Goal: Task Accomplishment & Management: Manage account settings

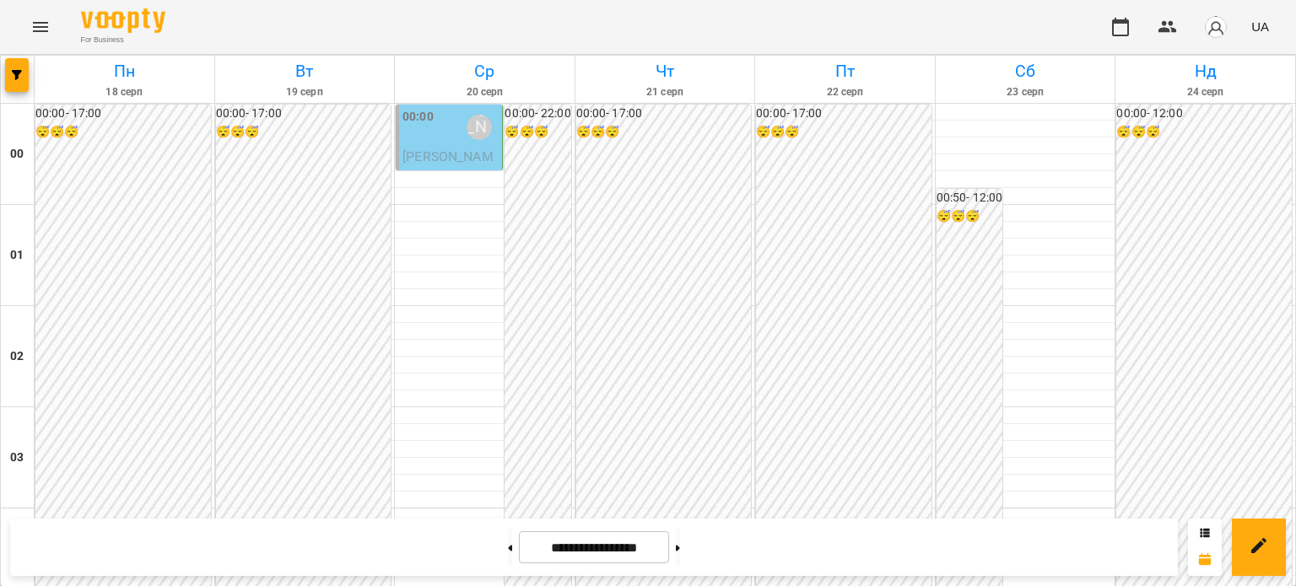
scroll to position [2023, 0]
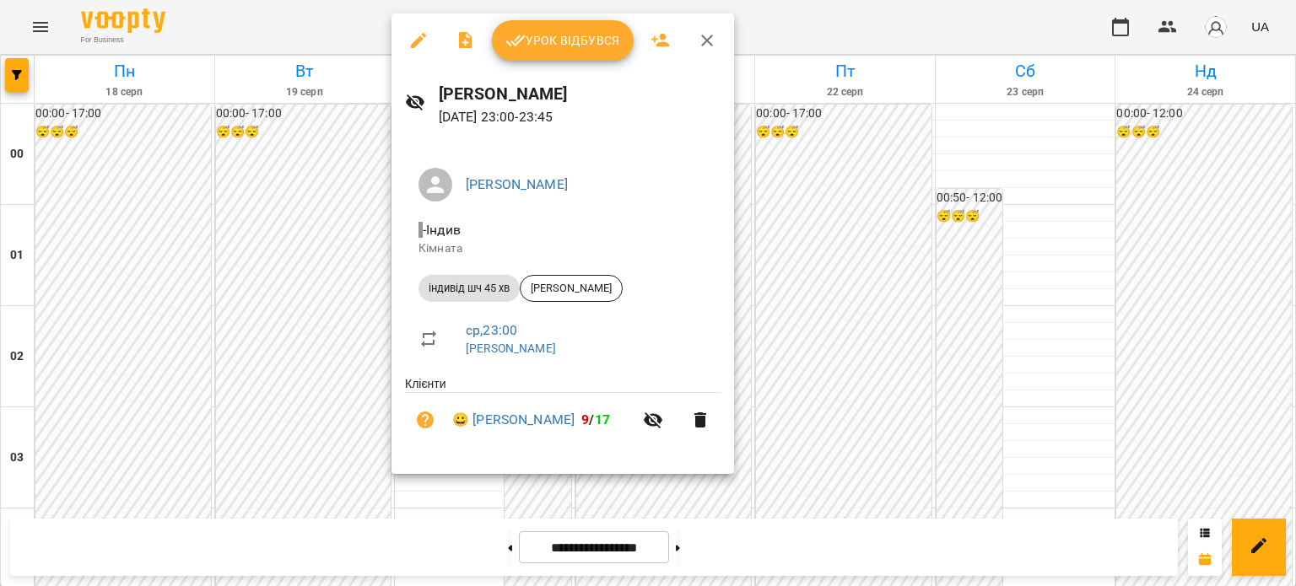
click at [586, 52] on button "Урок відбувся" at bounding box center [563, 40] width 142 height 41
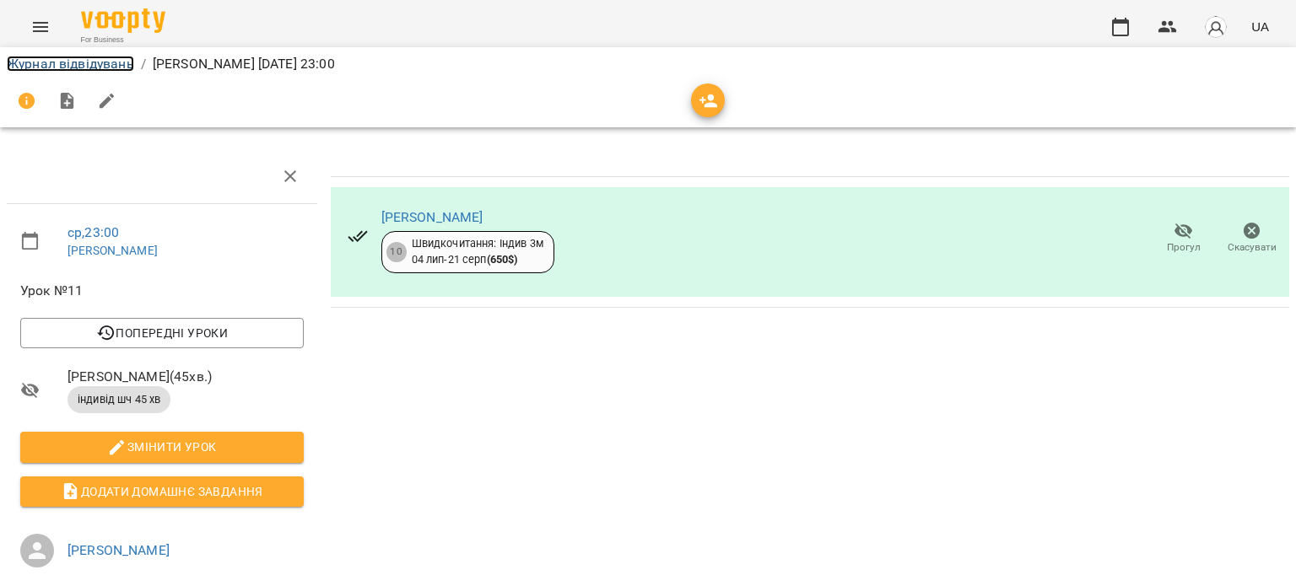
click at [46, 63] on link "Журнал відвідувань" at bounding box center [70, 64] width 127 height 16
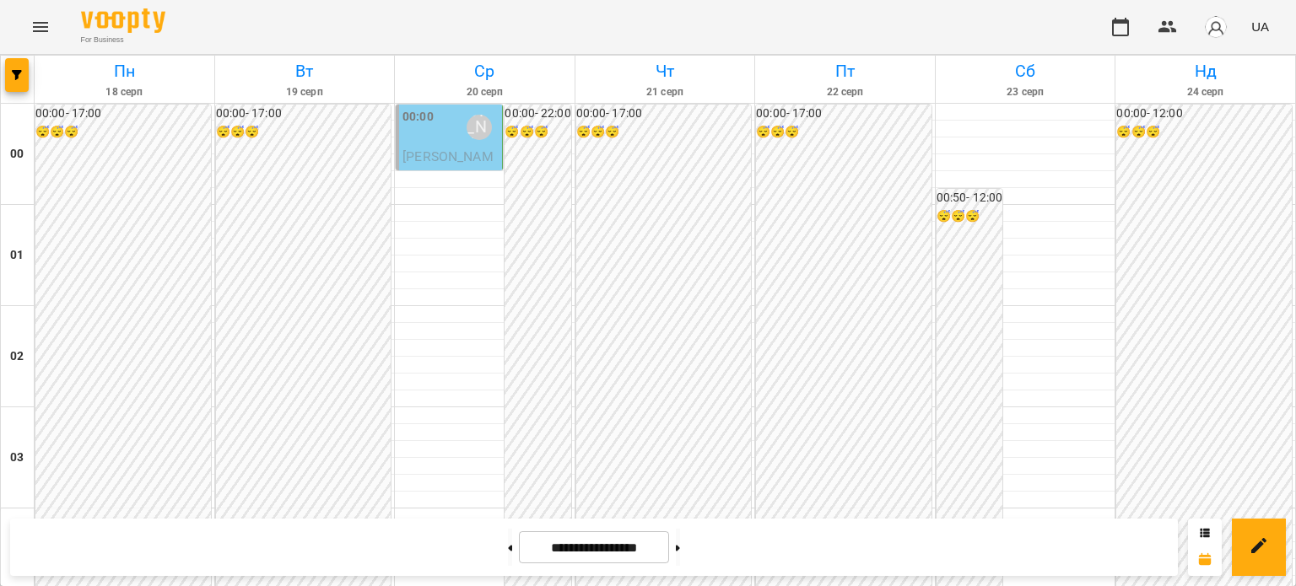
scroll to position [591, 0]
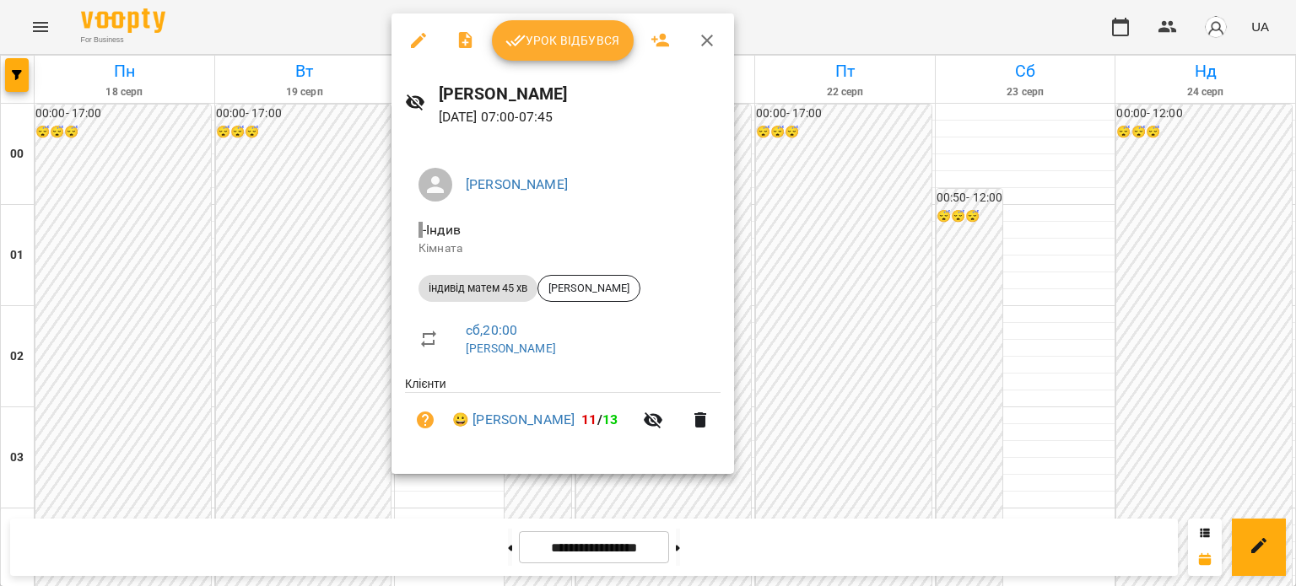
click at [415, 44] on icon "button" at bounding box center [418, 40] width 15 height 15
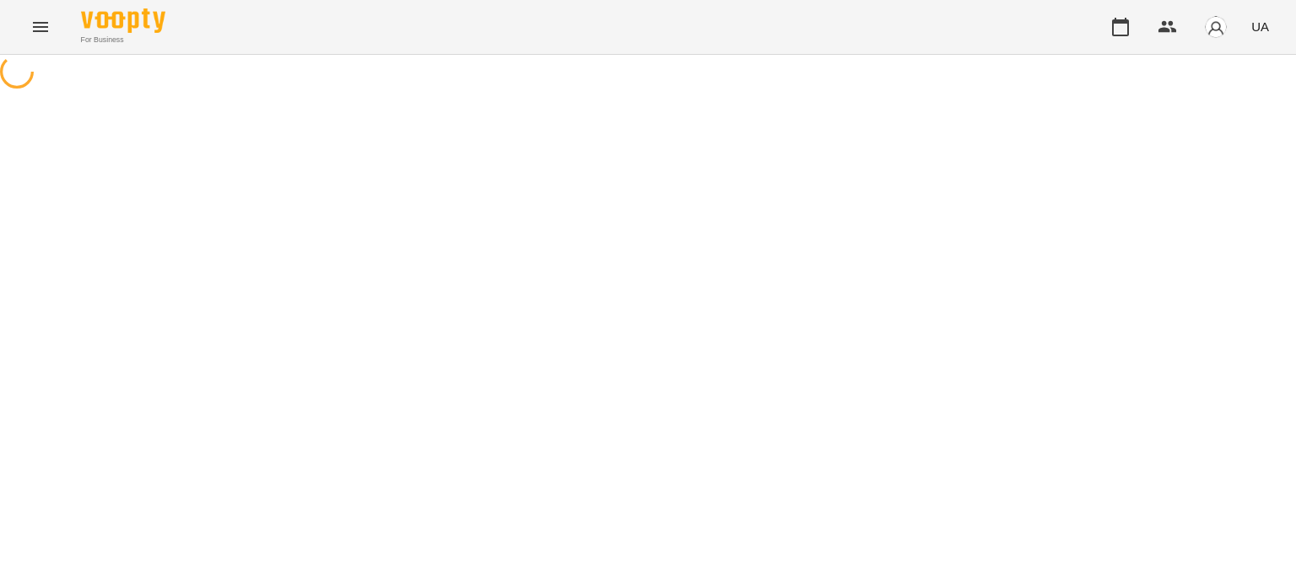
select select "**********"
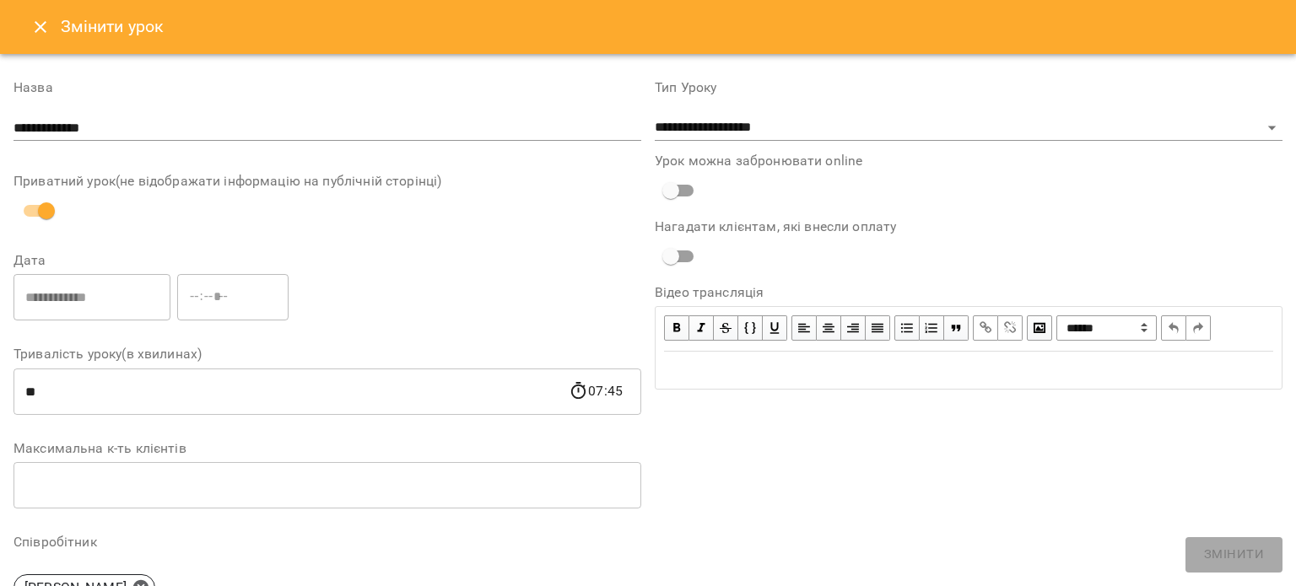
click at [73, 23] on h6 "Змінити урок" at bounding box center [113, 27] width 104 height 26
click at [42, 33] on icon "Close" at bounding box center [40, 27] width 20 height 20
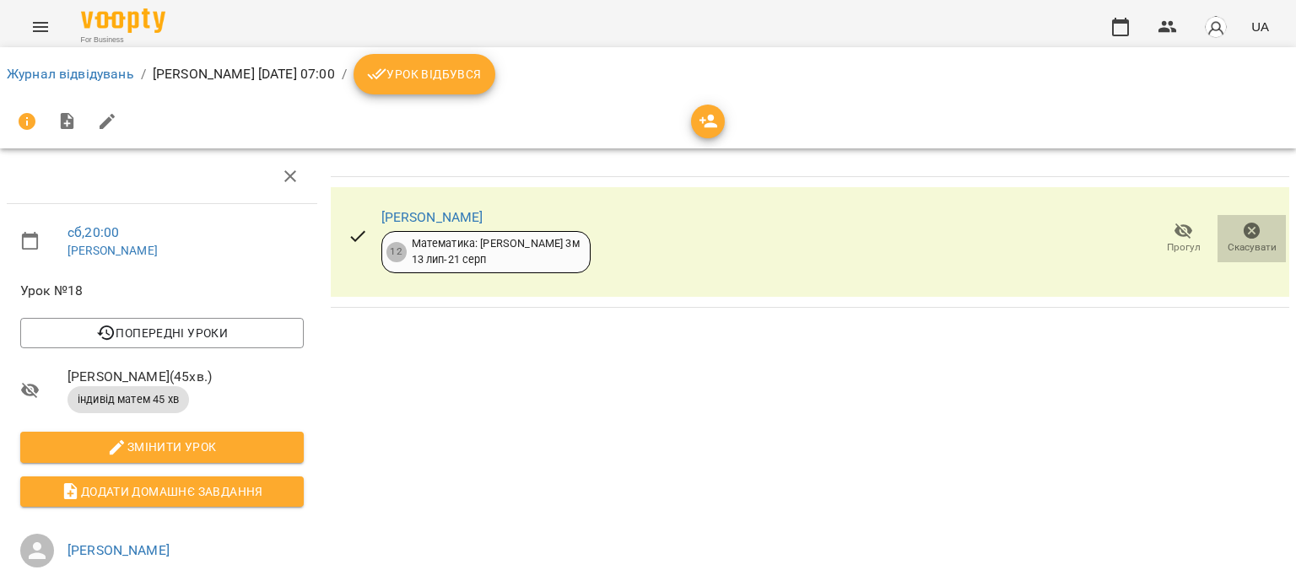
click at [1242, 227] on icon "button" at bounding box center [1252, 231] width 20 height 20
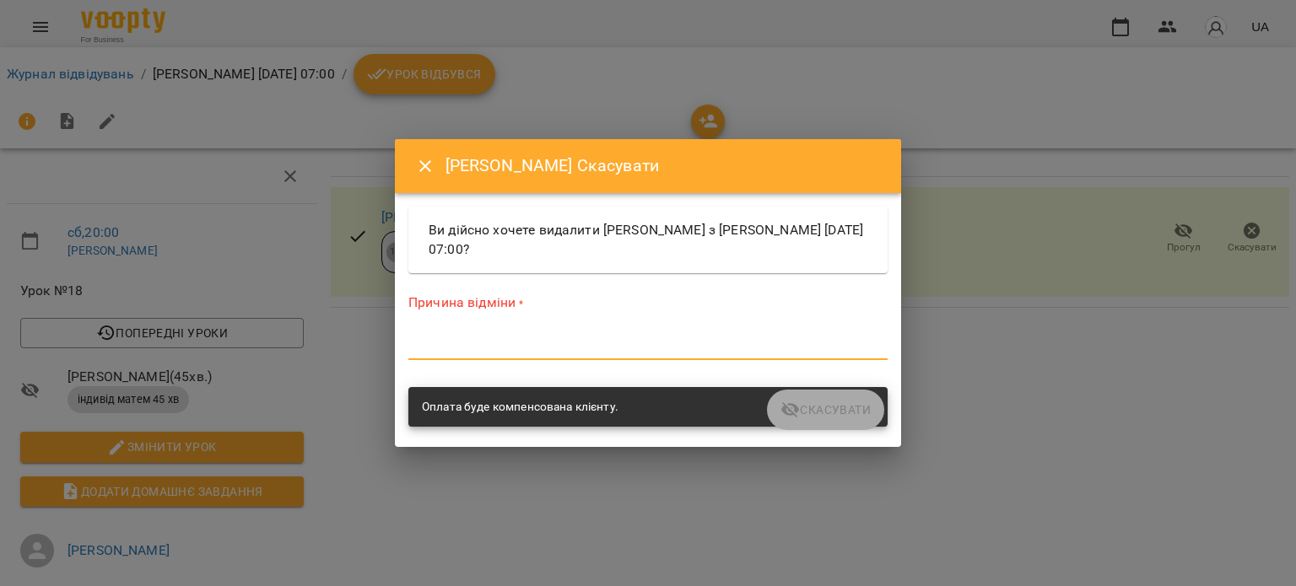
click at [540, 347] on textarea at bounding box center [647, 346] width 479 height 16
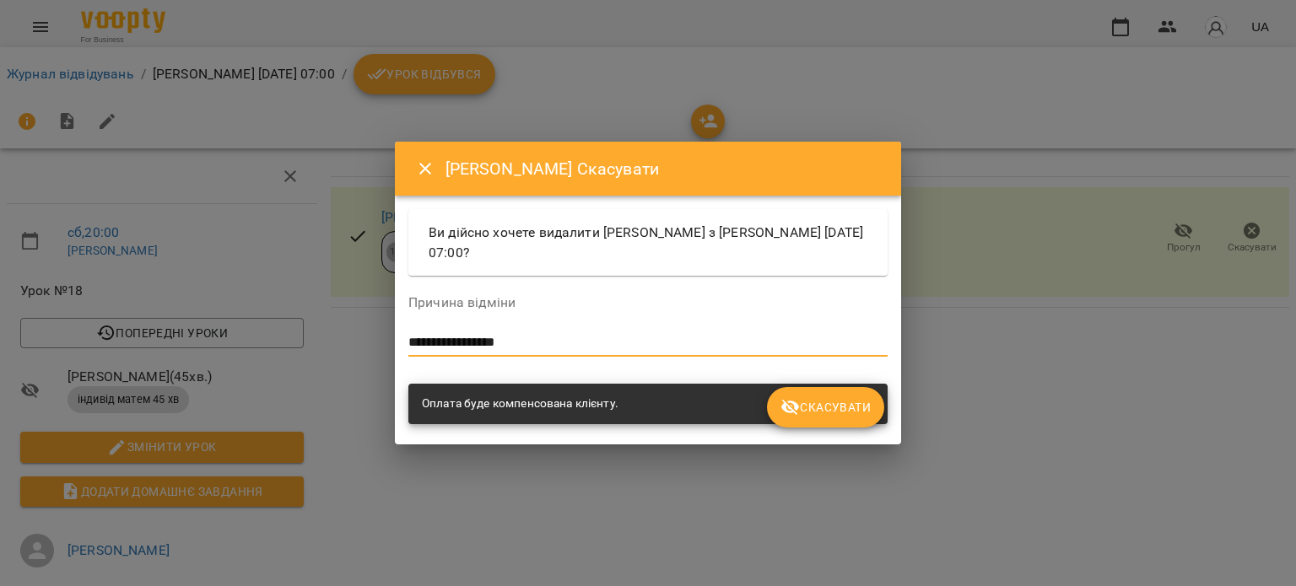
type textarea "**********"
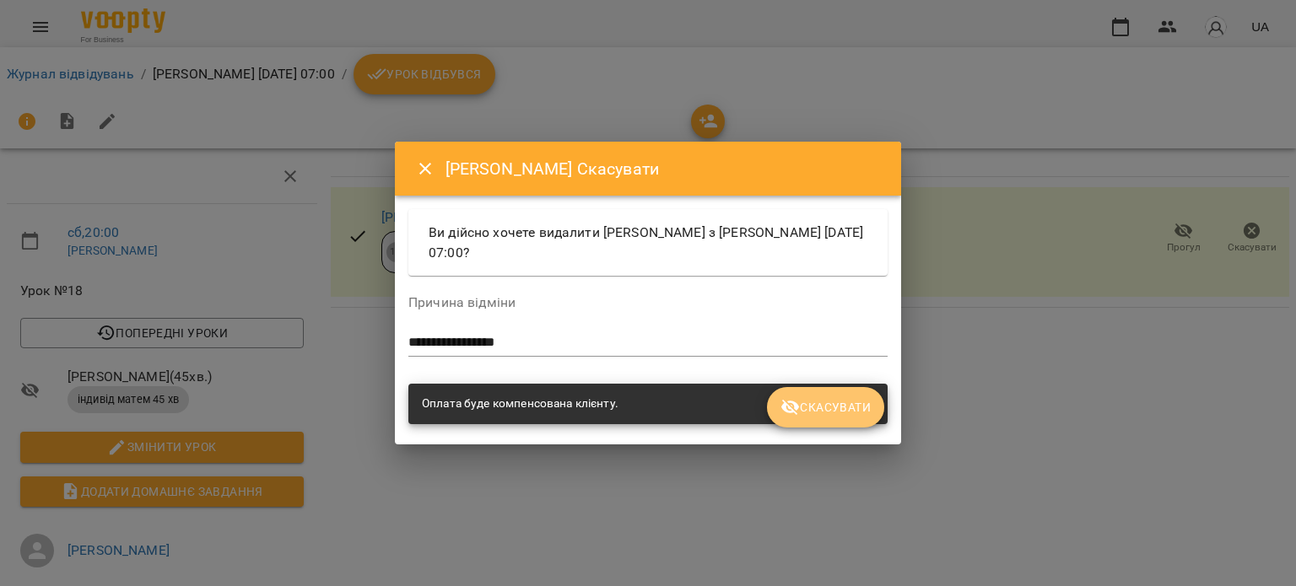
click at [833, 416] on span "Скасувати" at bounding box center [826, 407] width 90 height 20
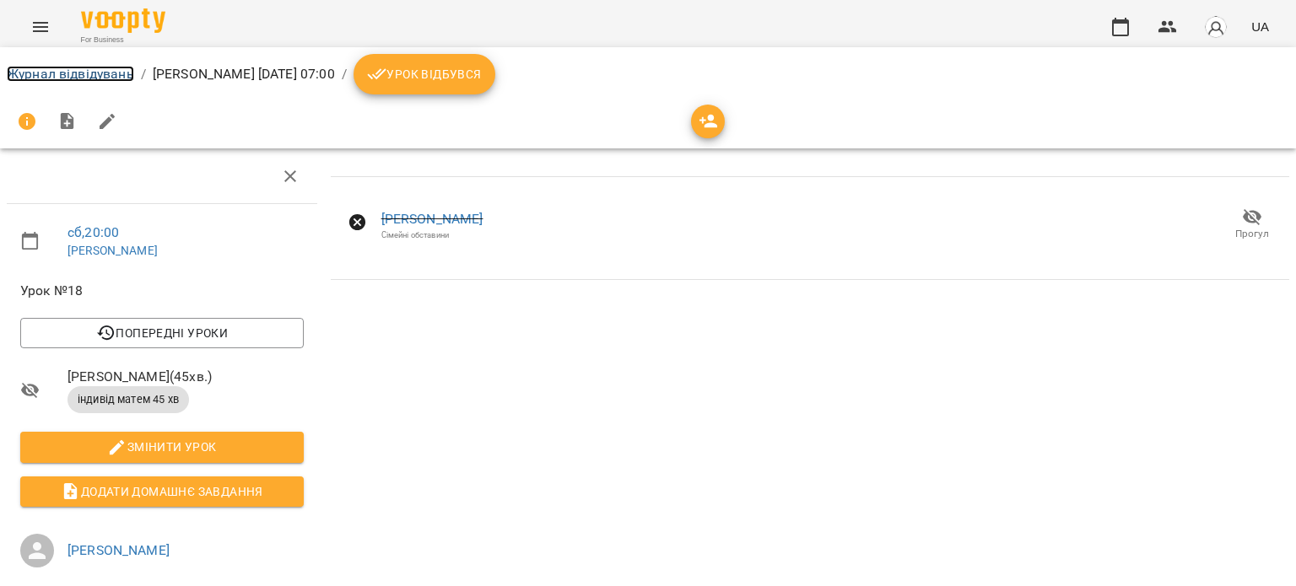
click at [47, 73] on link "Журнал відвідувань" at bounding box center [70, 74] width 127 height 16
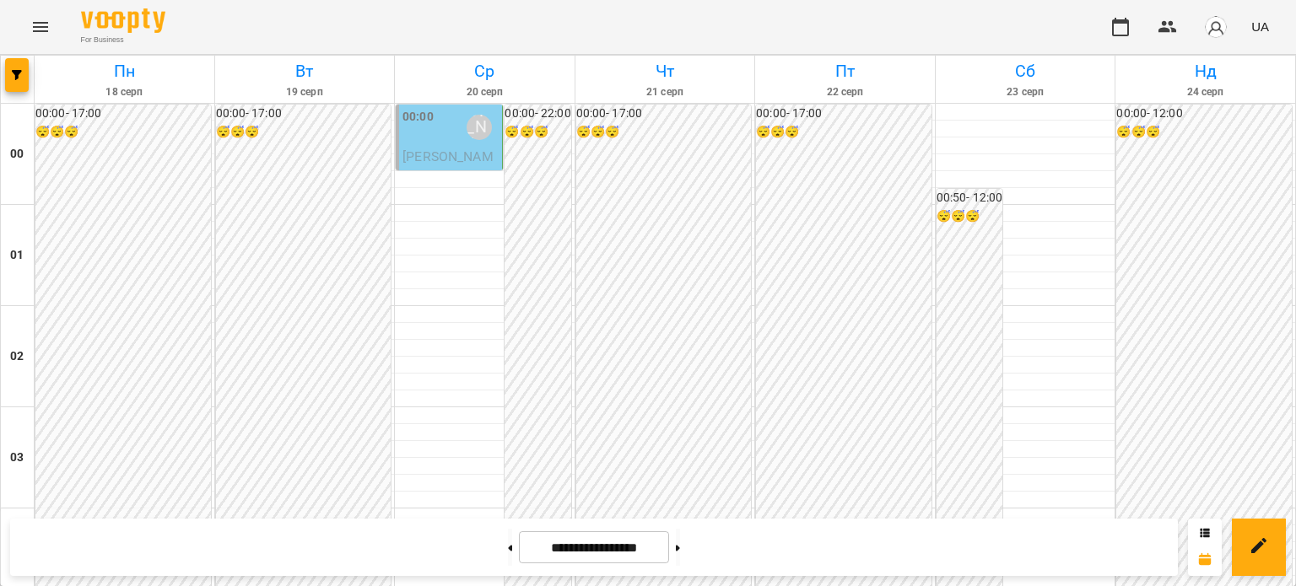
click at [430, 124] on div "00:00 [PERSON_NAME]" at bounding box center [451, 127] width 96 height 39
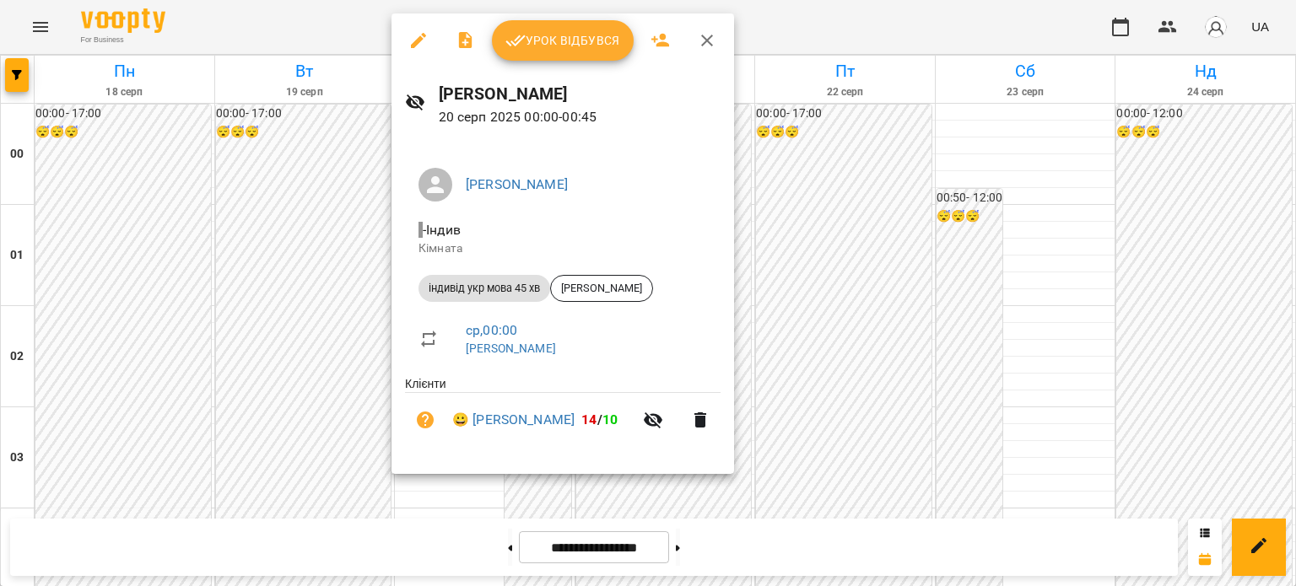
click at [414, 46] on icon "button" at bounding box center [418, 40] width 15 height 15
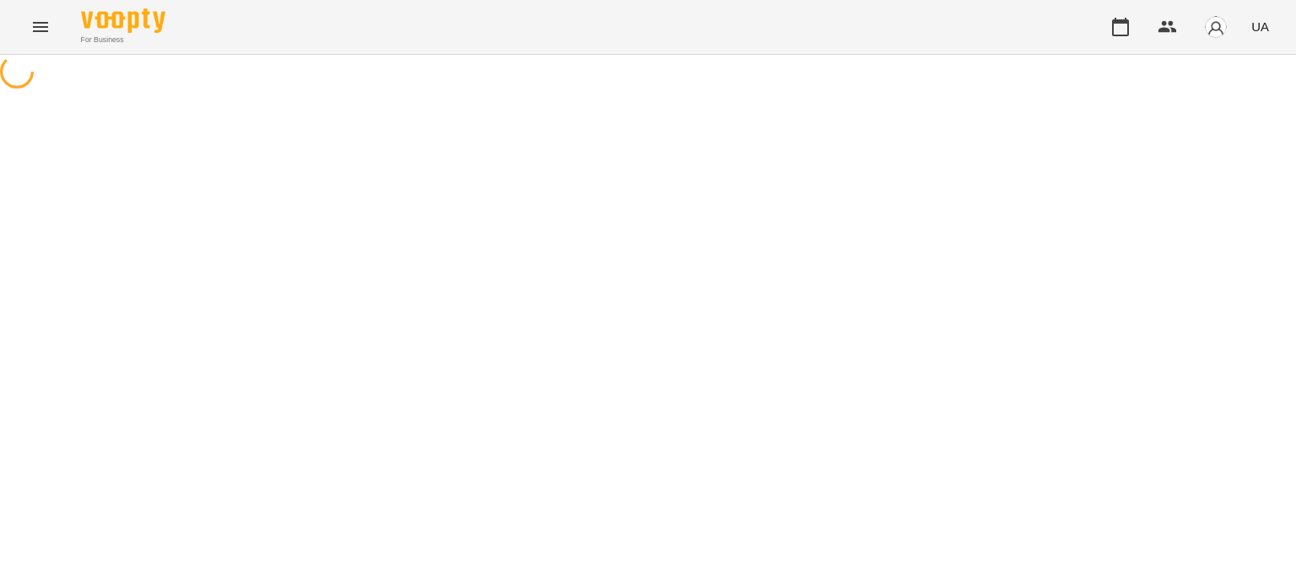
select select "**********"
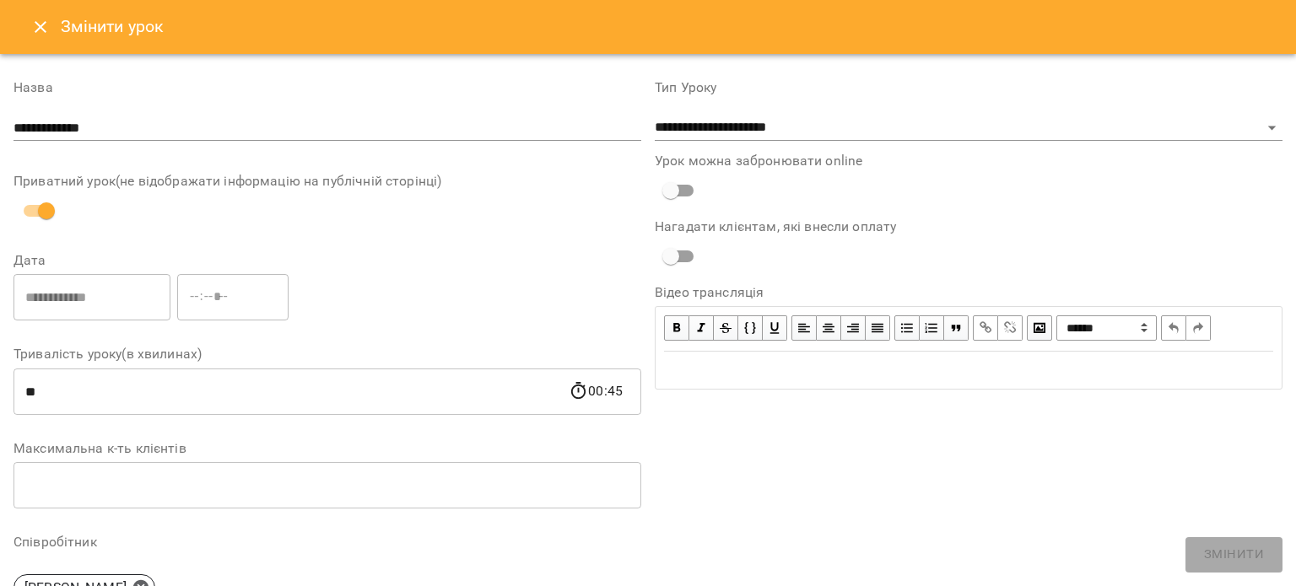
click at [36, 32] on icon "Close" at bounding box center [40, 27] width 20 height 20
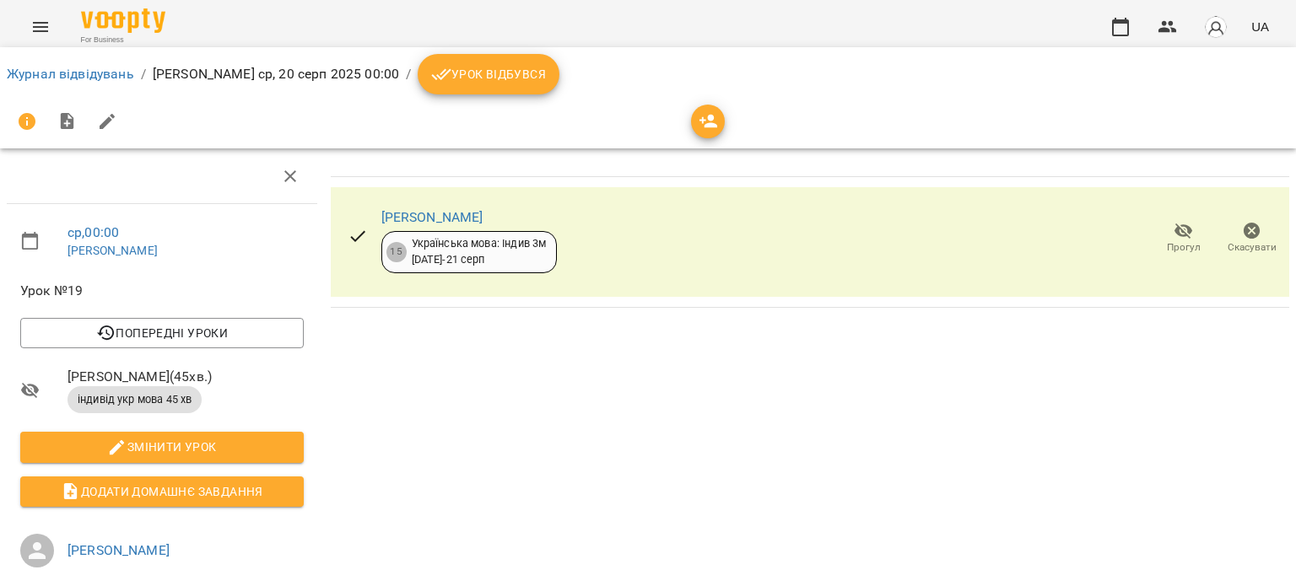
click at [1244, 230] on icon "button" at bounding box center [1252, 231] width 17 height 17
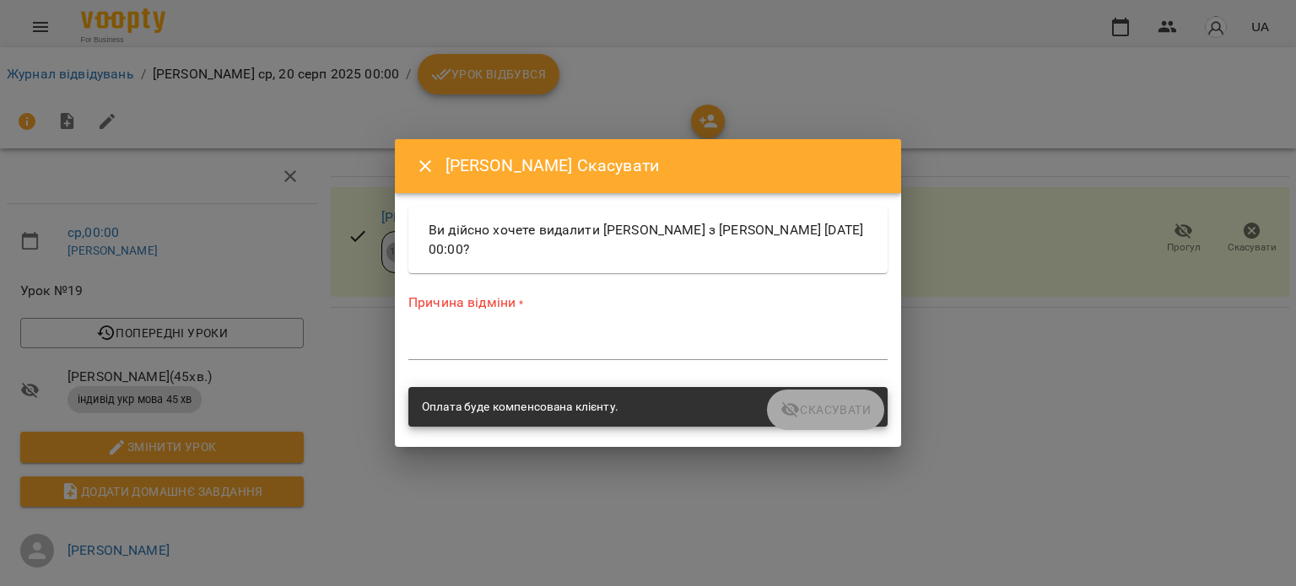
click at [570, 343] on textarea at bounding box center [647, 346] width 479 height 16
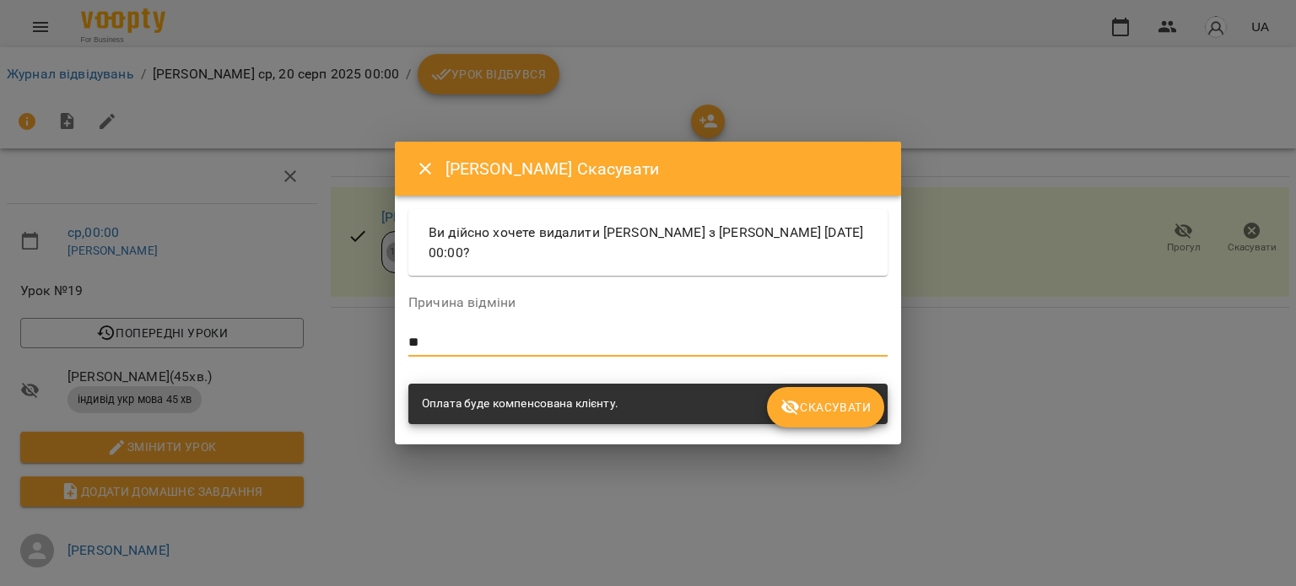
type textarea "*"
type textarea "**********"
click at [811, 397] on span "Скасувати" at bounding box center [826, 407] width 90 height 20
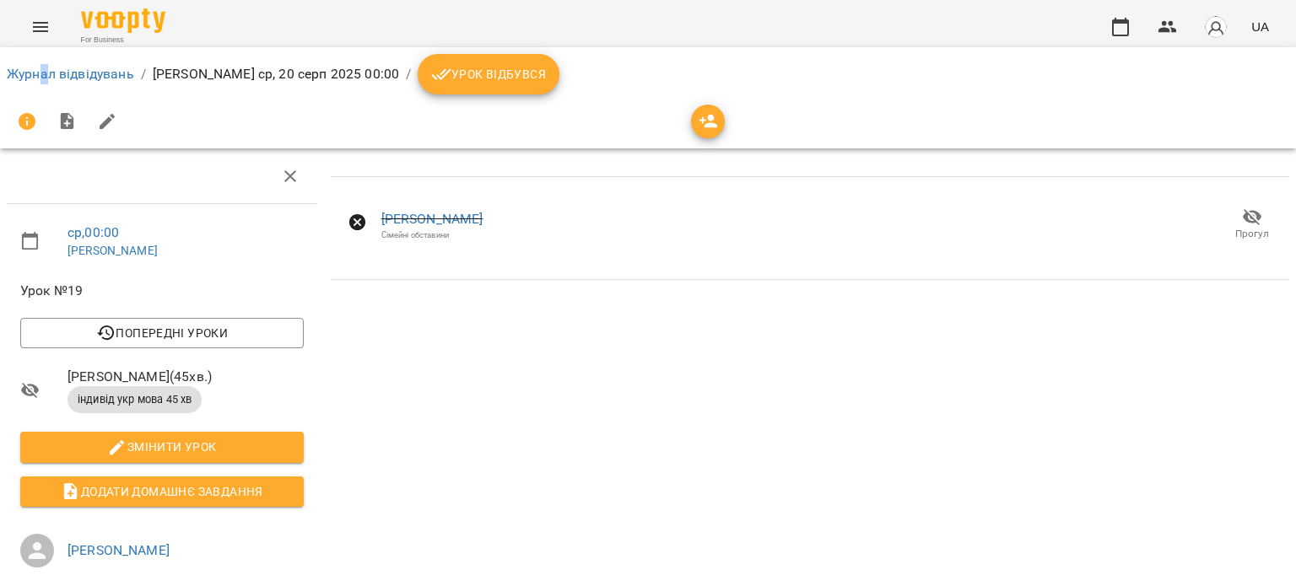
click at [44, 85] on ol "Журнал відвідувань / [PERSON_NAME] [DATE] 00:00 / Урок відбувся" at bounding box center [648, 74] width 1283 height 41
click at [90, 73] on link "Журнал відвідувань" at bounding box center [70, 74] width 127 height 16
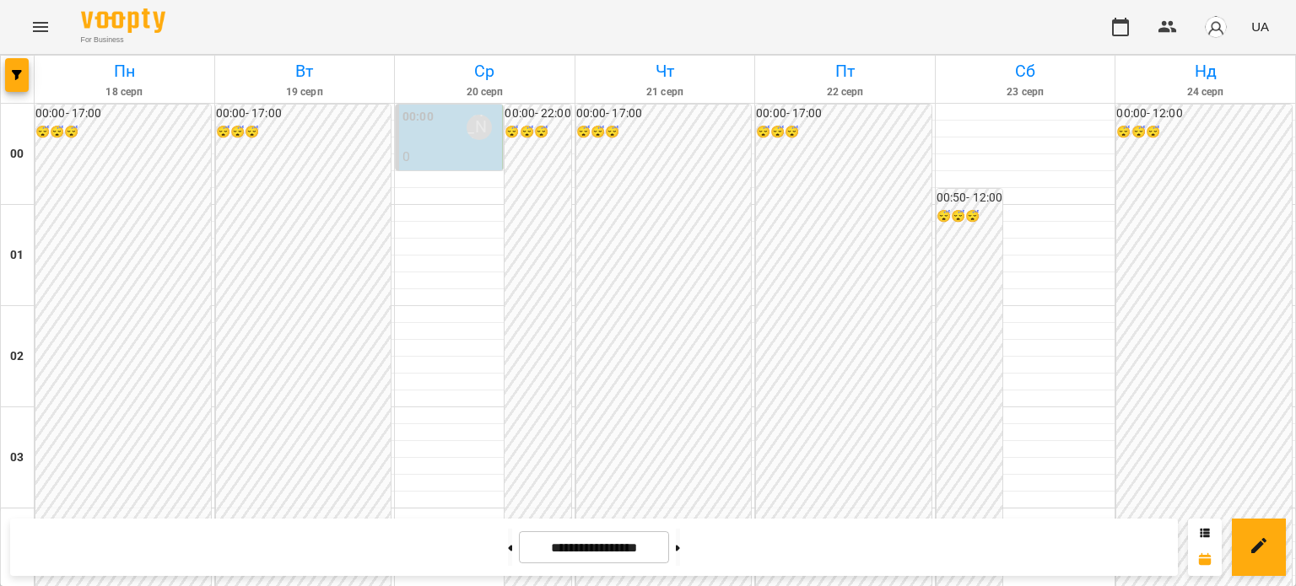
scroll to position [673, 0]
